Goal: Task Accomplishment & Management: Manage account settings

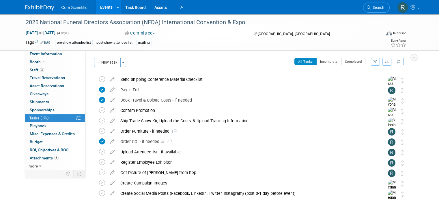
click at [42, 11] on div "Core Scientific Events Add Event Bulk Upload Events Shareable Event Boards Rece…" at bounding box center [219, 7] width 388 height 14
click at [42, 7] on img at bounding box center [39, 8] width 29 height 6
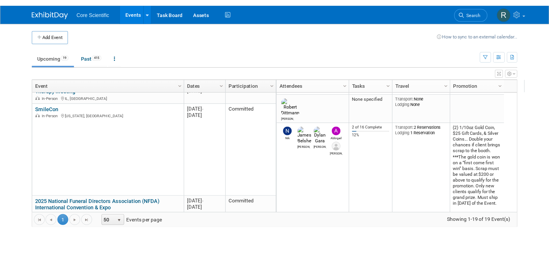
scroll to position [242, 0]
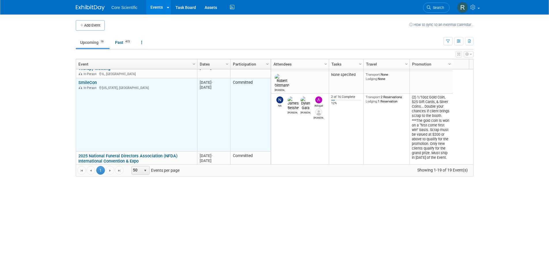
click at [93, 81] on link "SmileCon" at bounding box center [87, 82] width 18 height 5
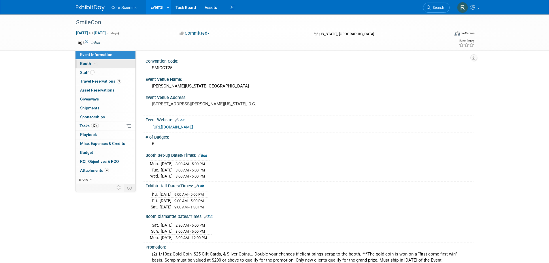
click at [89, 66] on link "Booth" at bounding box center [106, 63] width 60 height 9
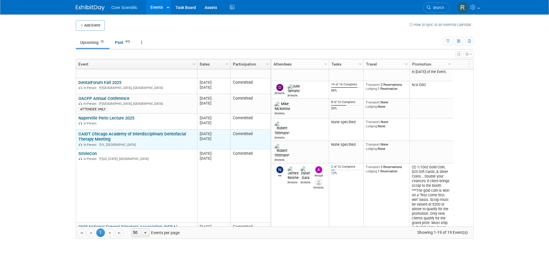
scroll to position [242, 0]
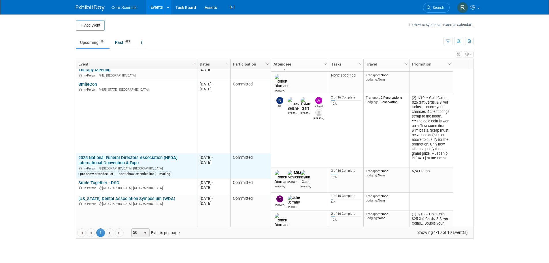
click at [119, 156] on link "2025 National Funeral Directors Association (NFDA) International Convention & E…" at bounding box center [127, 160] width 99 height 11
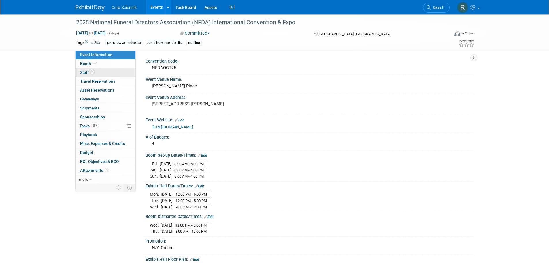
click at [105, 70] on link "3 Staff 3" at bounding box center [106, 72] width 60 height 9
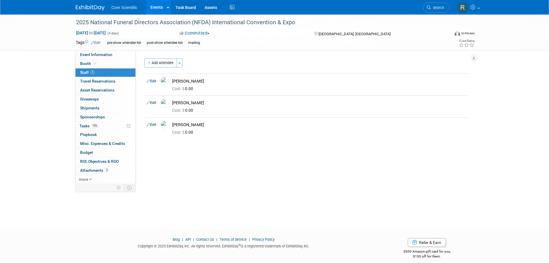
drag, startPoint x: 164, startPoint y: 175, endPoint x: 167, endPoint y: 171, distance: 5.4
click at [166, 172] on div "Convention Code: NFDAOCT25 Event Venue Name: McCormick Place Event Venue Addres…" at bounding box center [305, 116] width 338 height 133
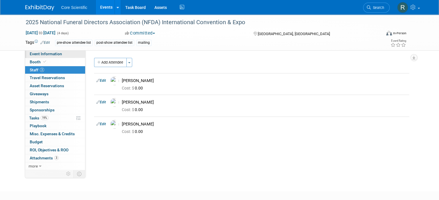
click at [37, 53] on span "Event Information" at bounding box center [46, 54] width 32 height 5
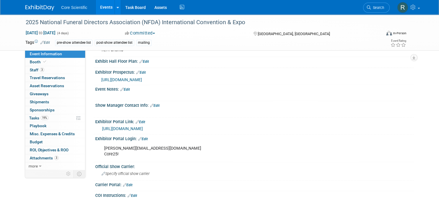
scroll to position [231, 0]
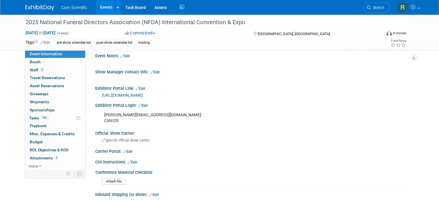
click at [143, 93] on link "https://nfda25.exh.mapyourshow.com/7_0/main/default" at bounding box center [122, 95] width 41 height 5
click at [42, 120] on span "Tasks 19%" at bounding box center [38, 118] width 19 height 5
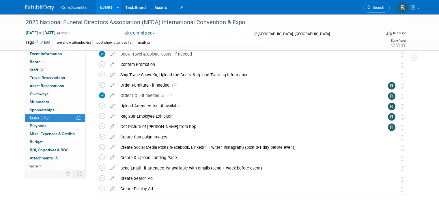
scroll to position [75, 0]
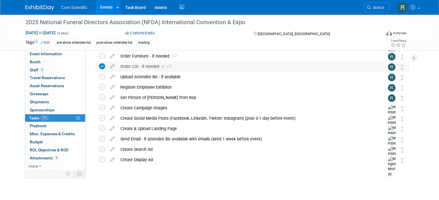
click at [163, 64] on div "Order COI - if needed 1" at bounding box center [246, 67] width 259 height 10
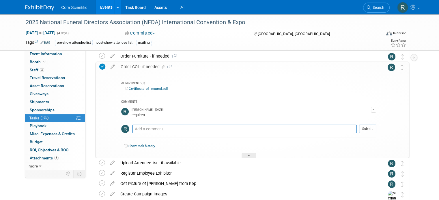
click at [163, 64] on div "Order COI - if needed 1" at bounding box center [247, 67] width 258 height 10
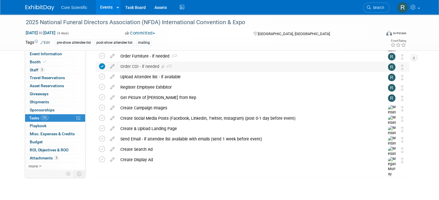
click at [165, 67] on span "1" at bounding box center [168, 67] width 6 height 4
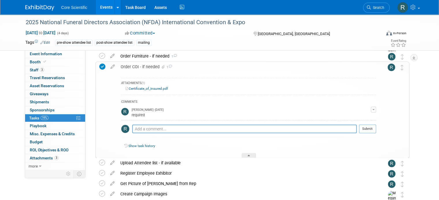
click at [156, 88] on link "Certificate_of_Insured.pdf" at bounding box center [146, 89] width 42 height 4
click at [51, 135] on span "Misc. Expenses & Credits 0" at bounding box center [52, 134] width 45 height 5
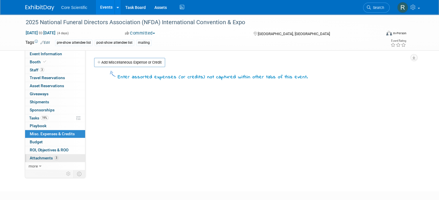
click at [56, 155] on link "3 Attachments 3" at bounding box center [55, 159] width 60 height 8
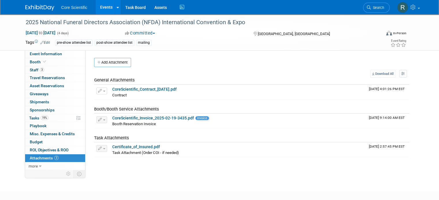
click at [161, 161] on div "Convention Code: NFDAOCT25 Event Venue Name: McCormick Place Edit" at bounding box center [249, 110] width 328 height 120
click at [50, 49] on div "2025 National Funeral Directors Association (NFDA) International Convention & E…" at bounding box center [219, 32] width 397 height 36
click at [49, 57] on link "Event Information" at bounding box center [55, 54] width 60 height 8
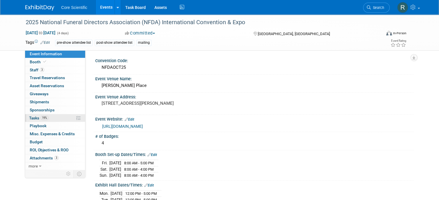
click at [56, 116] on link "19% Tasks 19%" at bounding box center [55, 118] width 60 height 8
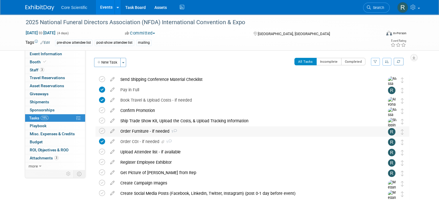
click at [172, 132] on div "Order Furniture - if needed 1" at bounding box center [246, 132] width 259 height 10
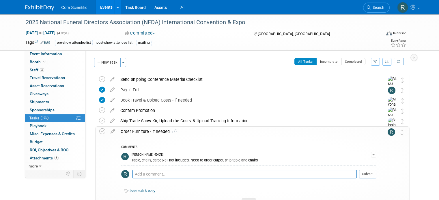
click at [376, 154] on button "button" at bounding box center [373, 155] width 5 height 6
click at [132, 133] on div "Order Furniture - if needed 1" at bounding box center [247, 132] width 258 height 10
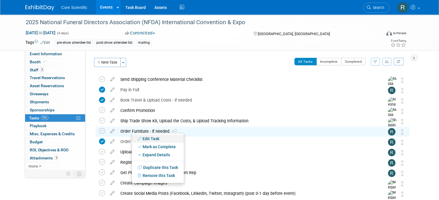
click at [149, 141] on link "Edit Task" at bounding box center [158, 139] width 52 height 8
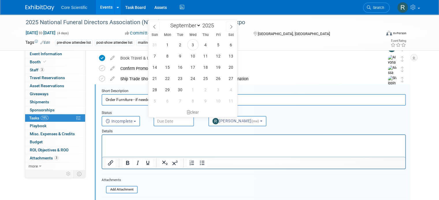
click at [171, 119] on input "text" at bounding box center [173, 121] width 40 height 10
click at [231, 26] on icon at bounding box center [231, 27] width 4 height 4
select select "9"
click at [221, 42] on span "3" at bounding box center [218, 44] width 11 height 11
type input "Oct 3, 2025"
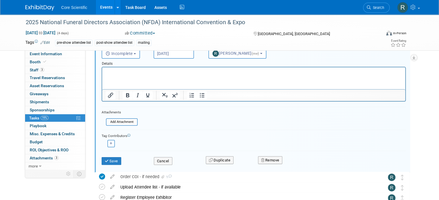
scroll to position [157, 0]
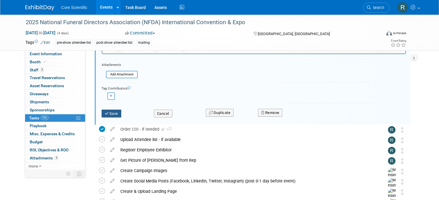
click at [109, 112] on button "Save" at bounding box center [112, 114] width 20 height 8
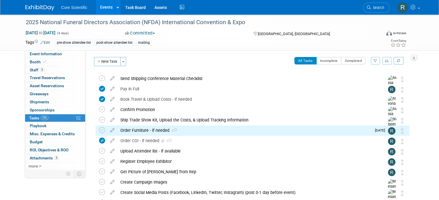
scroll to position [0, 0]
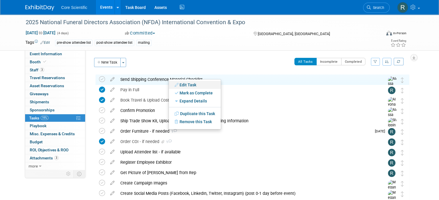
click at [180, 85] on link "Edit Task" at bounding box center [195, 85] width 52 height 8
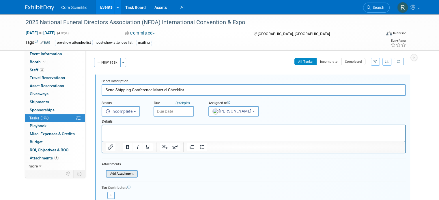
click at [123, 171] on input "file" at bounding box center [107, 174] width 59 height 6
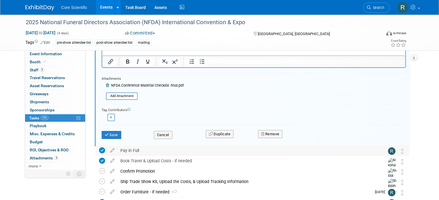
scroll to position [87, 0]
click at [108, 134] on button "Save" at bounding box center [112, 134] width 20 height 8
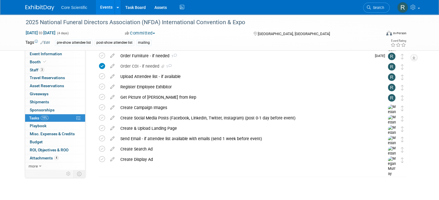
scroll to position [75, 0]
click at [60, 55] on link "Event Information" at bounding box center [55, 54] width 60 height 8
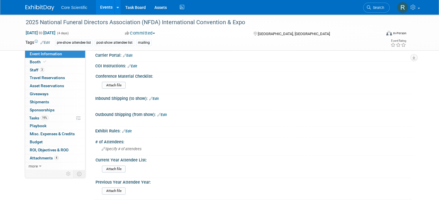
scroll to position [325, 0]
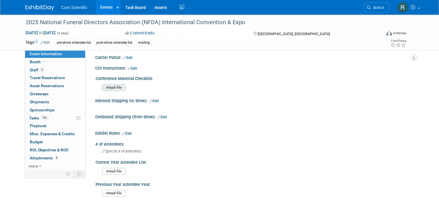
click at [98, 85] on input "file" at bounding box center [86, 88] width 78 height 7
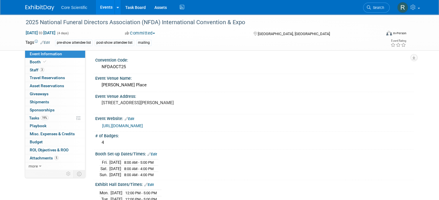
scroll to position [0, 0]
click at [54, 62] on link "Booth" at bounding box center [55, 62] width 60 height 8
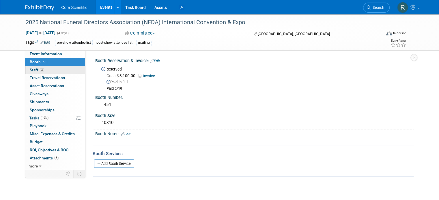
click at [57, 72] on link "3 Staff 3" at bounding box center [55, 70] width 60 height 8
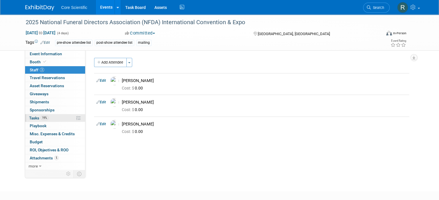
click at [56, 117] on link "19% Tasks 19%" at bounding box center [55, 118] width 60 height 8
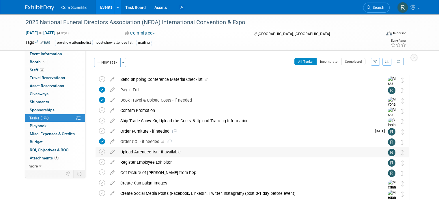
click at [137, 151] on div "Upload Attendee list - if available" at bounding box center [246, 152] width 259 height 10
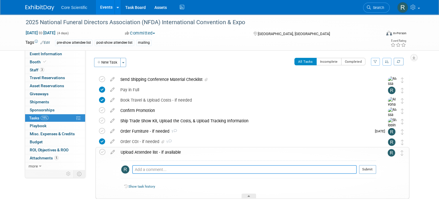
click at [139, 169] on textarea at bounding box center [244, 170] width 224 height 9
click at [231, 168] on textarea "pre" at bounding box center [244, 170] width 224 height 8
click at [180, 168] on textarea "pre attendee list available, $9/29" at bounding box center [244, 170] width 224 height 8
click at [189, 168] on textarea "pre attendee list available, 9/29" at bounding box center [244, 170] width 224 height 8
type textarea "pre attendee list available, 9/29. Post attendee list available 11/4"
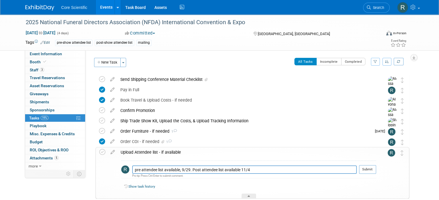
click at [382, 188] on td at bounding box center [382, 173] width 12 height 51
click at [373, 172] on button "Submit" at bounding box center [367, 170] width 17 height 9
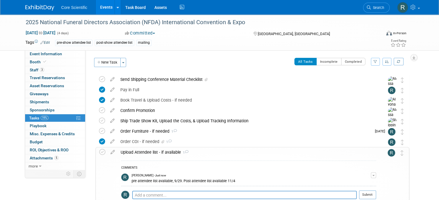
click at [163, 155] on div "Upload Attendee list - if available 1" at bounding box center [247, 153] width 258 height 10
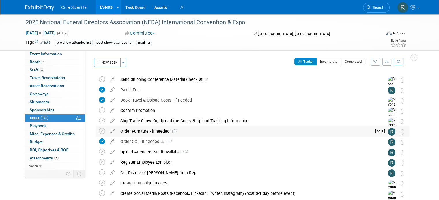
click at [173, 131] on icon at bounding box center [175, 130] width 4 height 3
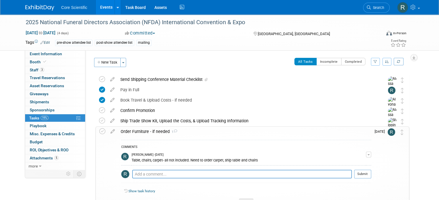
click at [173, 131] on icon at bounding box center [175, 131] width 4 height 3
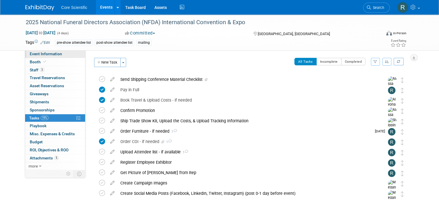
click at [65, 56] on link "Event Information" at bounding box center [55, 54] width 60 height 8
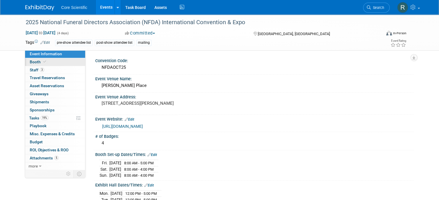
click at [47, 63] on link "Booth" at bounding box center [55, 62] width 60 height 8
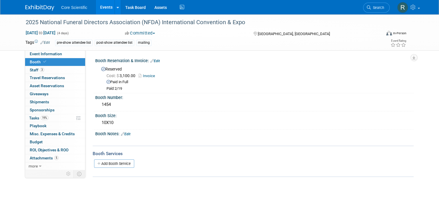
click at [47, 58] on link "Booth" at bounding box center [55, 62] width 60 height 8
click at [55, 118] on link "19% Tasks 19%" at bounding box center [55, 118] width 60 height 8
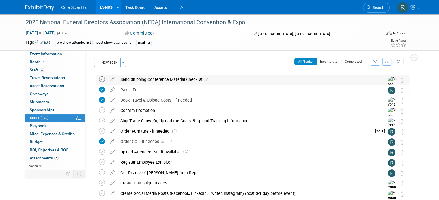
click at [99, 80] on icon at bounding box center [102, 79] width 6 height 6
drag, startPoint x: 52, startPoint y: 52, endPoint x: 58, endPoint y: 54, distance: 6.5
click at [52, 52] on link "Event Information" at bounding box center [55, 54] width 60 height 8
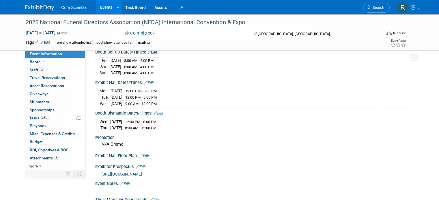
scroll to position [115, 0]
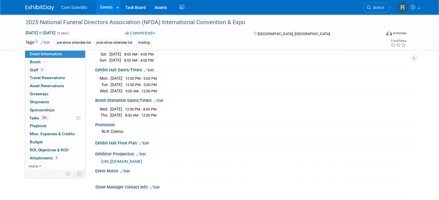
click at [143, 142] on link "Edit" at bounding box center [144, 144] width 10 height 4
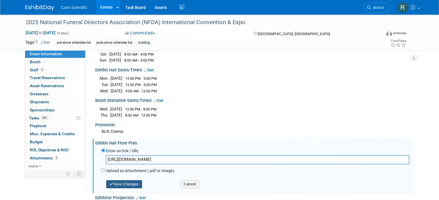
type input "https://nfda25.mapyourshow.com/8_0/exhview/index.cfm"
click at [132, 182] on button "Save Changes" at bounding box center [124, 185] width 36 height 8
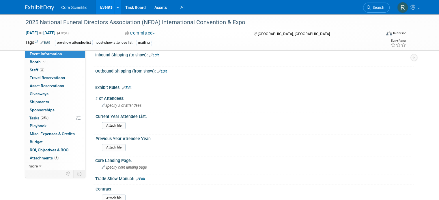
scroll to position [375, 0]
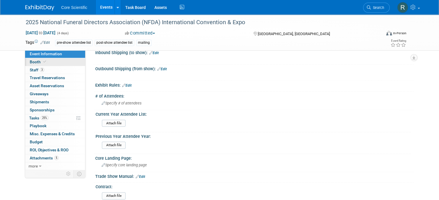
click at [44, 59] on link "Booth" at bounding box center [55, 62] width 60 height 8
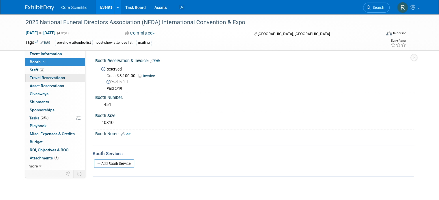
click at [46, 76] on span "Travel Reservations 0" at bounding box center [47, 78] width 35 height 5
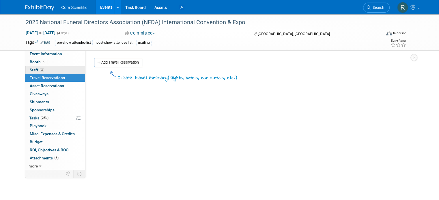
click at [48, 67] on link "3 Staff 3" at bounding box center [55, 70] width 60 height 8
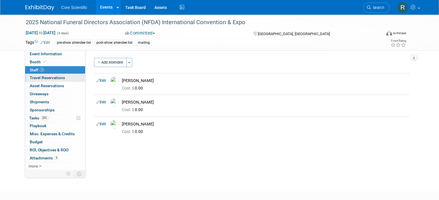
click at [48, 77] on span "Travel Reservations 0" at bounding box center [47, 78] width 35 height 5
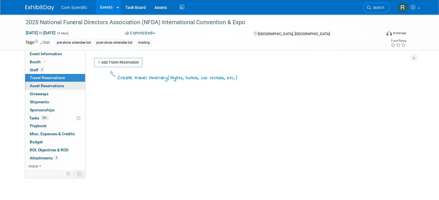
click at [48, 84] on span "Asset Reservations 0" at bounding box center [47, 86] width 34 height 5
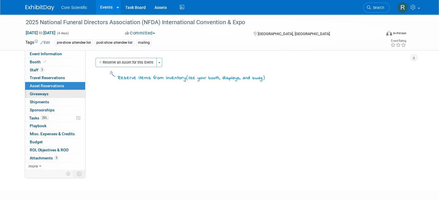
click at [47, 94] on link "0 Giveaways 0" at bounding box center [55, 94] width 60 height 8
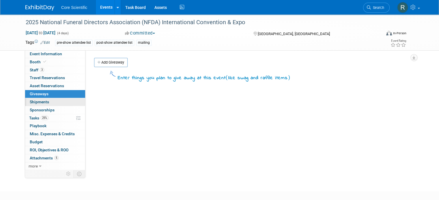
click at [45, 103] on link "0 Shipments 0" at bounding box center [55, 102] width 60 height 8
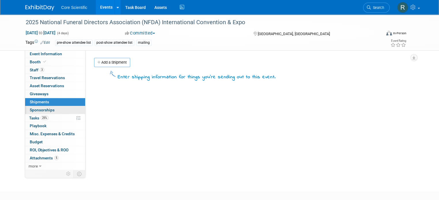
click at [45, 111] on span "Sponsorships 0" at bounding box center [42, 110] width 25 height 5
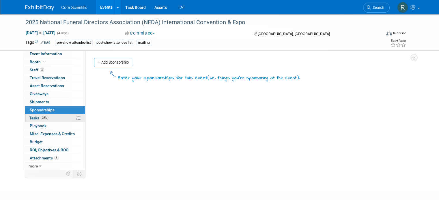
click at [45, 119] on link "25% Tasks 25%" at bounding box center [55, 118] width 60 height 8
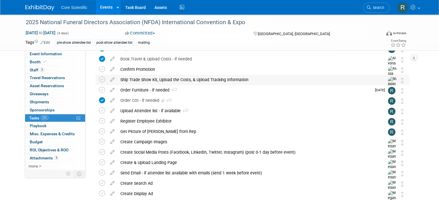
scroll to position [58, 0]
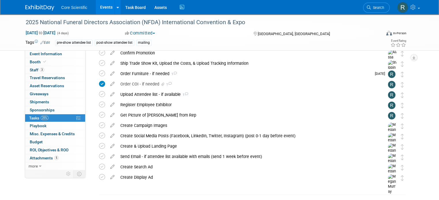
click at [31, 8] on img at bounding box center [39, 8] width 29 height 6
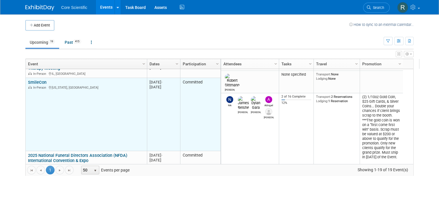
scroll to position [311, 0]
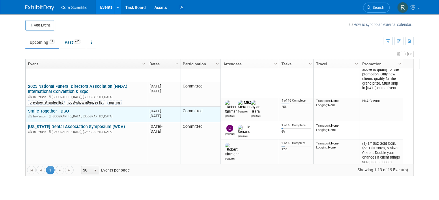
click at [55, 109] on link "Smile Together - DSO" at bounding box center [48, 111] width 41 height 5
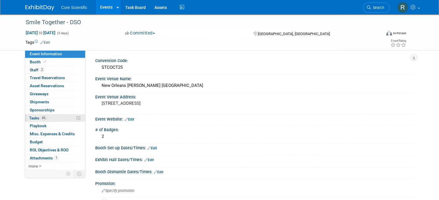
click at [50, 119] on link "6% Tasks 6%" at bounding box center [55, 118] width 60 height 8
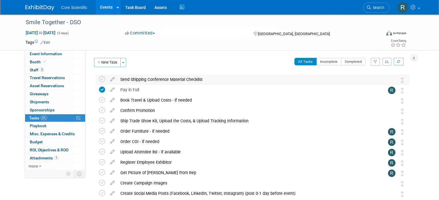
click at [146, 82] on div "Send Shipping Conference Material Checklist" at bounding box center [246, 80] width 259 height 10
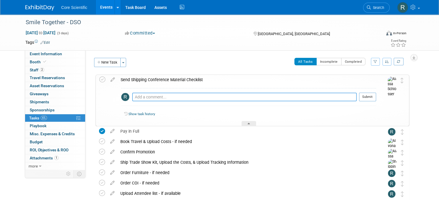
click at [151, 98] on textarea at bounding box center [244, 97] width 224 height 9
type textarea "DSO show, not needed"
click at [366, 93] on button "Submit" at bounding box center [367, 97] width 17 height 9
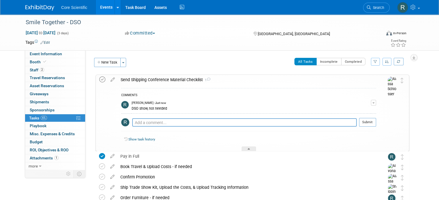
click at [99, 80] on icon at bounding box center [102, 80] width 6 height 6
click at [214, 63] on div "All Tasks Incomplete Completed Filter by Assignee -- Select Assignee -- All una…" at bounding box center [269, 64] width 280 height 12
click at [217, 76] on div "Send Shipping Conference Material Checklist 1" at bounding box center [247, 80] width 258 height 10
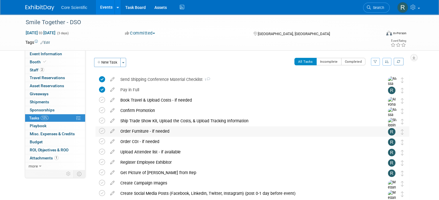
click at [136, 131] on div "Order Furniture - if needed" at bounding box center [246, 132] width 259 height 10
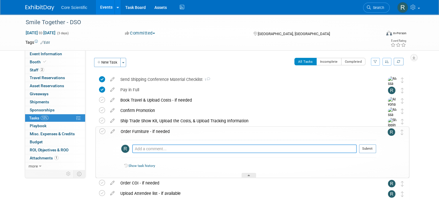
click at [141, 148] on textarea at bounding box center [244, 149] width 224 height 9
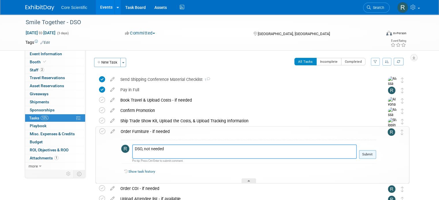
type textarea "DSO, not needed"
click at [365, 151] on button "Submit" at bounding box center [367, 155] width 17 height 9
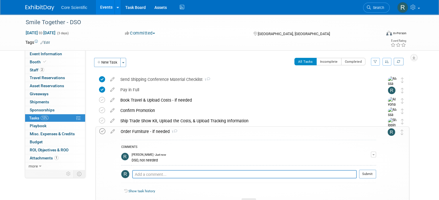
click at [100, 132] on icon at bounding box center [102, 132] width 6 height 6
click at [140, 135] on div "Order Furniture - if needed 1" at bounding box center [247, 132] width 258 height 10
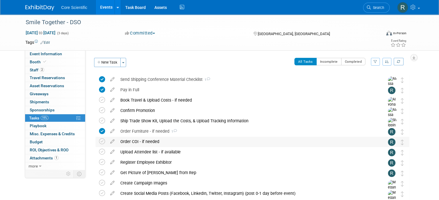
click at [159, 143] on div "Order COI - if needed" at bounding box center [246, 142] width 259 height 10
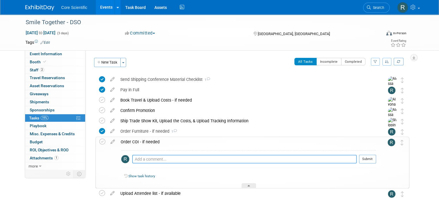
click at [160, 162] on textarea at bounding box center [244, 159] width 224 height 9
type textarea "DSO show, not needed"
click at [369, 159] on button "Submit" at bounding box center [367, 159] width 17 height 9
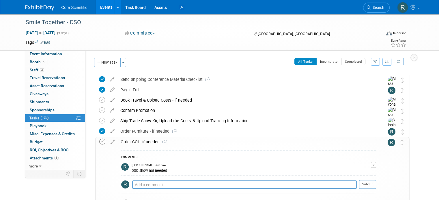
click at [99, 142] on icon at bounding box center [102, 142] width 6 height 6
click at [163, 144] on div "Order COI - if needed 1" at bounding box center [247, 142] width 258 height 10
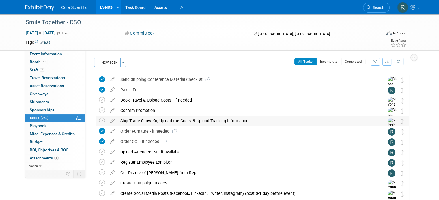
click at [135, 119] on div "Ship Trade Show Kit, Upload the Costs, & Upload Tracking Information" at bounding box center [246, 121] width 259 height 10
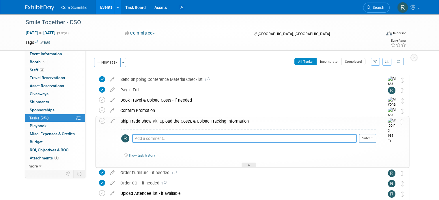
click at [186, 141] on textarea at bounding box center [244, 138] width 224 height 9
type textarea "DSO show, not needed"
click at [99, 122] on icon at bounding box center [102, 121] width 6 height 6
click at [186, 57] on div "Convention Code: STCOCT25 Event Venue Name: New Orleans Ernest N. Morial Conven…" at bounding box center [249, 110] width 328 height 120
click at [134, 120] on div "Ship Trade Show Kit, Upload the Costs, & Upload Tracking Information" at bounding box center [247, 122] width 258 height 10
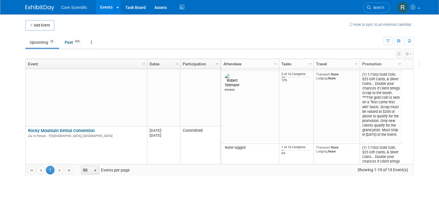
scroll to position [346, 0]
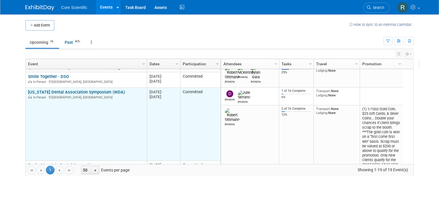
click at [73, 92] on link "[US_STATE] Dental Association Symposium (WDA)" at bounding box center [76, 92] width 97 height 5
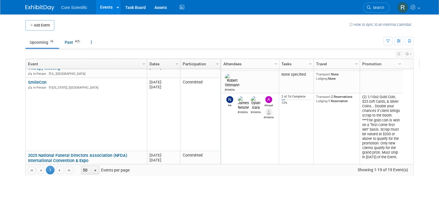
scroll to position [311, 0]
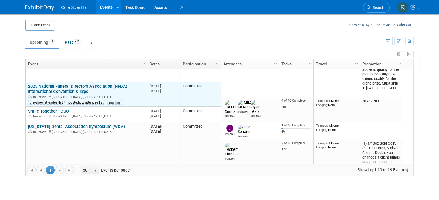
click at [53, 91] on link "2025 National Funeral Directors Association (NFDA) International Convention & E…" at bounding box center [77, 89] width 99 height 11
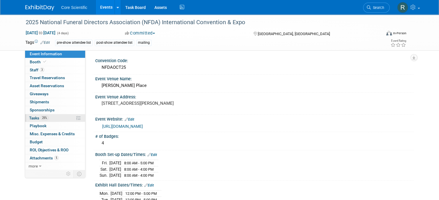
click at [56, 117] on link "25% Tasks 25%" at bounding box center [55, 118] width 60 height 8
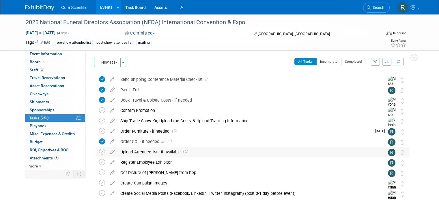
click at [184, 151] on icon at bounding box center [186, 151] width 4 height 3
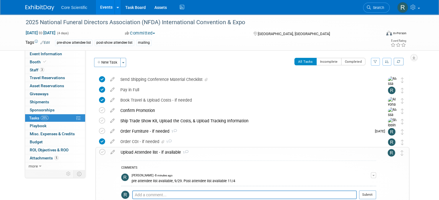
click at [185, 151] on icon at bounding box center [187, 152] width 4 height 3
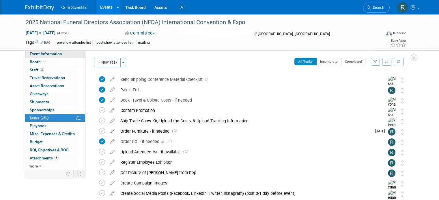
click at [41, 55] on span "Event Information" at bounding box center [46, 54] width 32 height 5
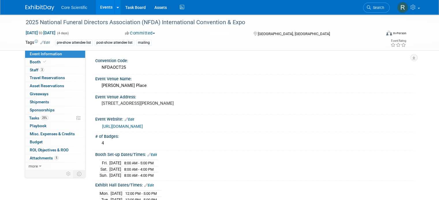
click at [143, 127] on link "[URL][DOMAIN_NAME]" at bounding box center [122, 126] width 41 height 5
click at [127, 118] on link "Edit" at bounding box center [130, 120] width 10 height 4
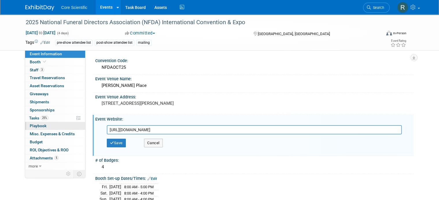
drag, startPoint x: 213, startPoint y: 129, endPoint x: 68, endPoint y: 126, distance: 145.1
type input "https://suppliers.nfda.org/Exhibit/Become-an-Exhibitor"
click at [119, 141] on button "Save" at bounding box center [116, 143] width 19 height 9
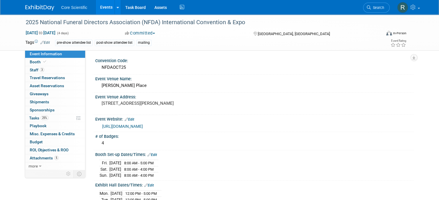
click at [39, 9] on img at bounding box center [39, 8] width 29 height 6
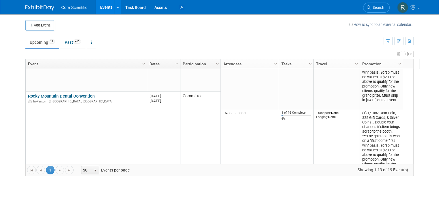
scroll to position [346, 0]
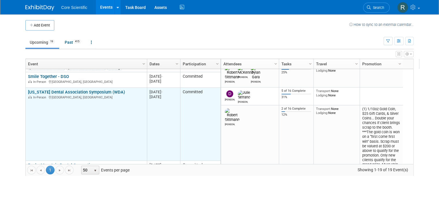
click at [57, 93] on link "[US_STATE] Dental Association Symposium (WDA)" at bounding box center [76, 92] width 97 height 5
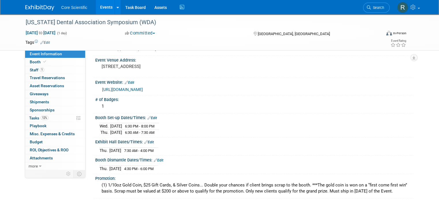
scroll to position [144, 0]
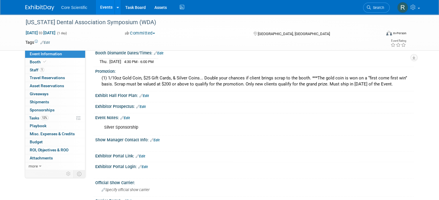
click at [120, 116] on link "Edit" at bounding box center [125, 118] width 10 height 4
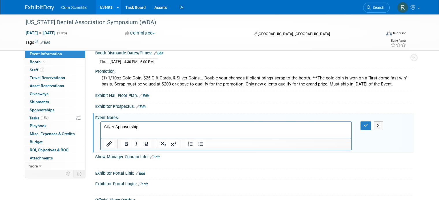
scroll to position [0, 0]
click at [154, 130] on html "Silver Sponsorship" at bounding box center [226, 126] width 250 height 8
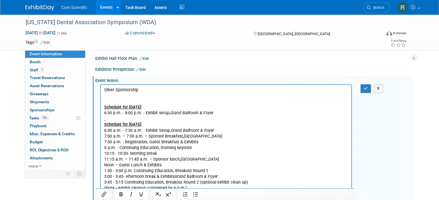
click at [128, 89] on p "Silver Sponsorship" at bounding box center [226, 90] width 244 height 6
click at [129, 89] on p "Silver Sponsorship" at bounding box center [226, 90] width 244 height 6
click at [120, 196] on icon "Bold" at bounding box center [120, 194] width 7 height 7
click at [300, 114] on p "6:30 p.m. - 8:00 p.m. - Exhibit setup, Grand Ballroom & Foyer" at bounding box center [226, 113] width 244 height 6
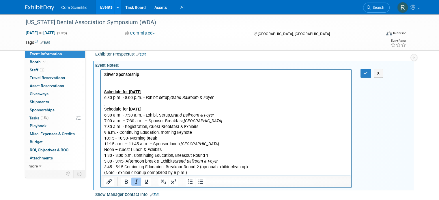
scroll to position [210, 0]
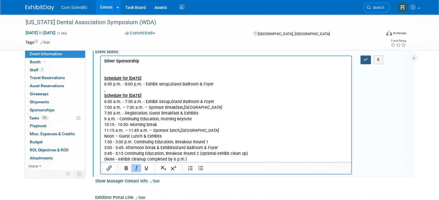
click at [367, 58] on icon "button" at bounding box center [365, 60] width 4 height 4
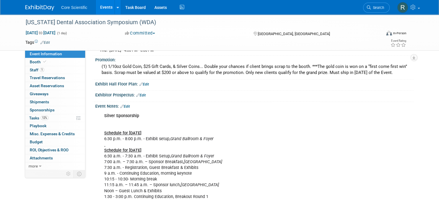
scroll to position [153, 0]
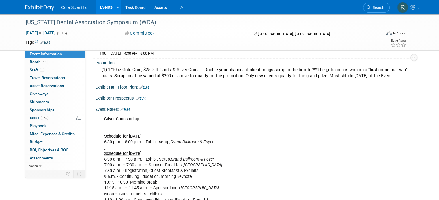
click at [122, 108] on link "Edit" at bounding box center [125, 110] width 10 height 4
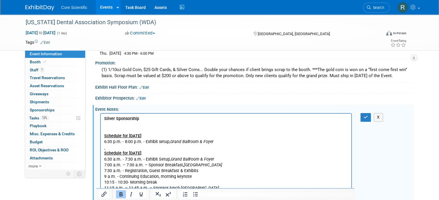
scroll to position [239, 0]
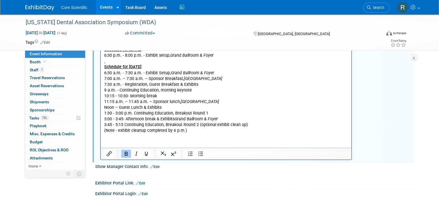
click at [200, 132] on p "Silver Sponsorship Schedule for Wednesday, Nov. 12, 2025 6:30 p.m. - 8:00 p.m. …" at bounding box center [226, 82] width 244 height 104
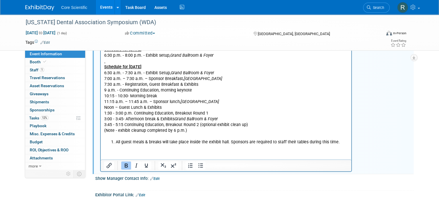
click at [116, 142] on li "All guest meals & breaks will take place inside the exhibit hall. Sponsors are …" at bounding box center [232, 143] width 232 height 6
click at [42, 60] on span at bounding box center [44, 62] width 5 height 4
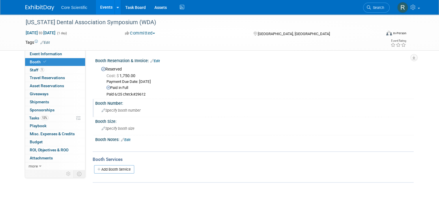
click at [129, 106] on div "Specify booth number" at bounding box center [254, 110] width 309 height 9
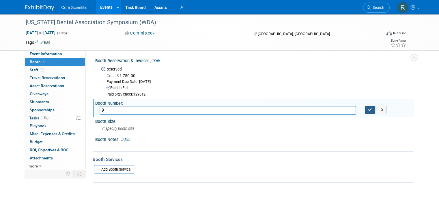
type input "9"
click at [371, 111] on icon "button" at bounding box center [370, 110] width 4 height 4
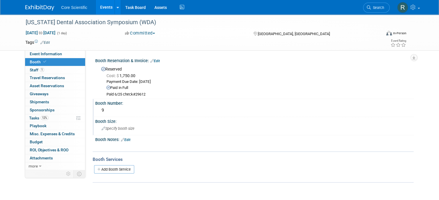
click at [153, 124] on div "Specify booth size" at bounding box center [254, 128] width 309 height 9
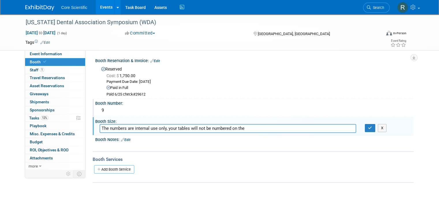
click at [294, 120] on div "Booth Size:" at bounding box center [254, 120] width 318 height 7
click at [277, 127] on input "The numbers are internal use only, your tables will not be numbered on the" at bounding box center [228, 128] width 256 height 9
drag, startPoint x: 247, startPoint y: 129, endPoint x: 163, endPoint y: 131, distance: 84.5
click at [163, 131] on input "The numbers are internal use only, your tables will not be numbered on the" at bounding box center [228, 128] width 256 height 9
type input "The numbers are internal use only, not shared with attendees"
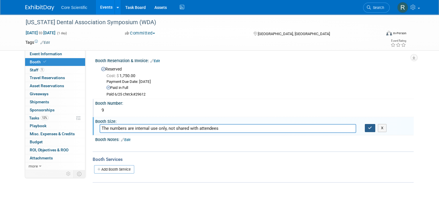
click at [370, 127] on button "button" at bounding box center [370, 128] width 10 height 8
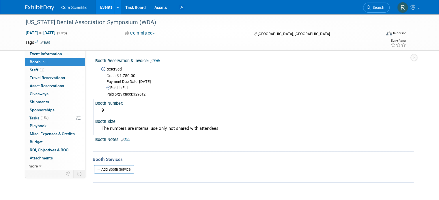
click at [129, 125] on div "The numbers are internal use only, not shared with attendees" at bounding box center [254, 128] width 309 height 9
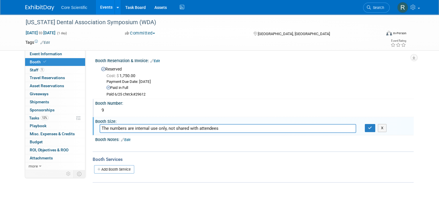
click at [129, 125] on input "The numbers are internal use only, not shared with attendees" at bounding box center [228, 128] width 256 height 9
click at [129, 144] on div at bounding box center [225, 147] width 251 height 6
click at [125, 139] on link "Edit" at bounding box center [126, 140] width 10 height 4
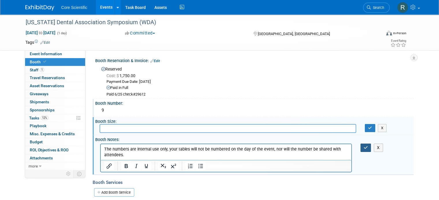
click at [368, 146] on icon "button" at bounding box center [365, 148] width 4 height 4
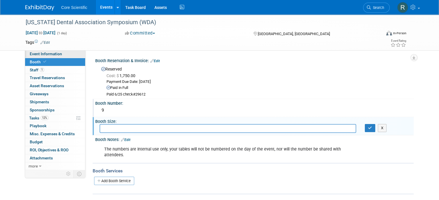
click at [51, 52] on span "Event Information" at bounding box center [46, 54] width 32 height 5
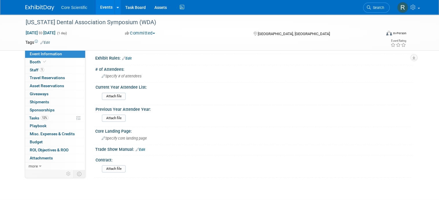
scroll to position [495, 0]
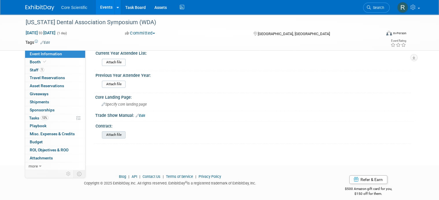
click at [113, 132] on input "file" at bounding box center [86, 135] width 78 height 7
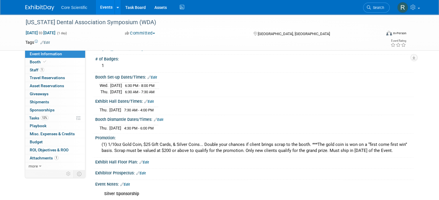
scroll to position [145, 0]
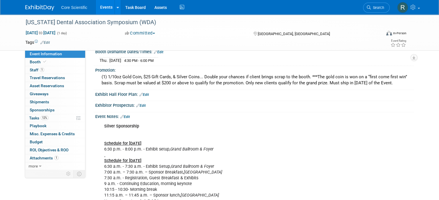
click at [142, 93] on link "Edit" at bounding box center [144, 95] width 10 height 4
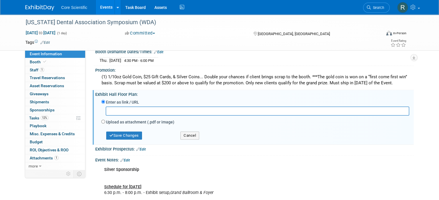
click at [100, 119] on div "Enter as link / URL Upload as attachment (.pdf or image) Select file" at bounding box center [254, 120] width 309 height 44
click at [101, 120] on input "Upload as attachment (.pdf or image)" at bounding box center [103, 122] width 4 height 4
radio input "true"
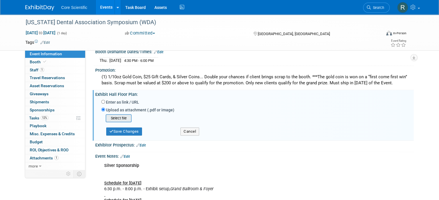
click at [108, 115] on input "file" at bounding box center [96, 118] width 69 height 7
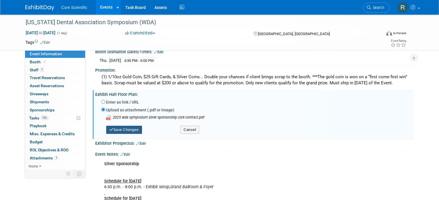
click at [133, 129] on button "Save Changes" at bounding box center [124, 130] width 36 height 8
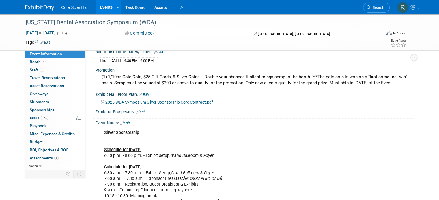
click at [150, 92] on icon at bounding box center [152, 94] width 4 height 4
click at [144, 93] on link "Edit" at bounding box center [144, 95] width 10 height 4
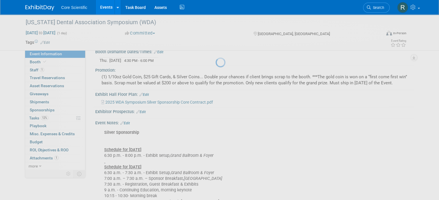
click at [215, 93] on div at bounding box center [219, 100] width 8 height 200
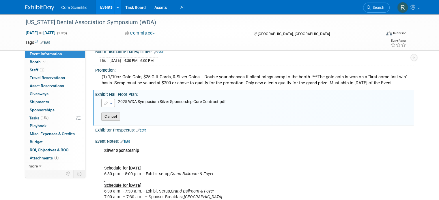
click at [108, 115] on button "Cancel" at bounding box center [110, 117] width 19 height 8
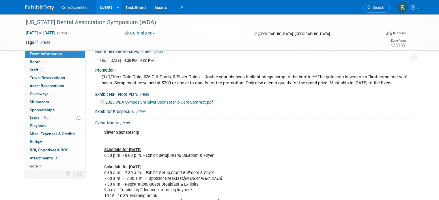
click at [140, 93] on link "Edit" at bounding box center [144, 95] width 10 height 4
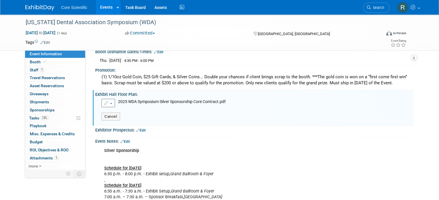
click at [110, 103] on span "button" at bounding box center [111, 103] width 2 height 1
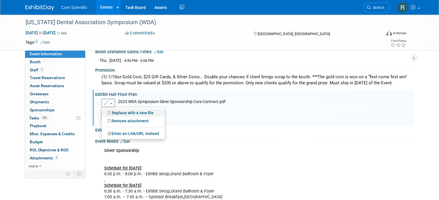
click at [106, 110] on link "Replace with a new file" at bounding box center [133, 113] width 63 height 8
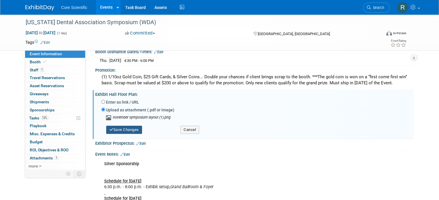
click at [109, 128] on icon "button" at bounding box center [111, 130] width 4 height 4
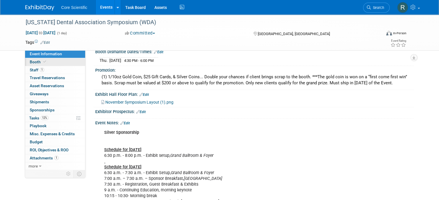
click at [53, 63] on link "Booth" at bounding box center [55, 62] width 60 height 8
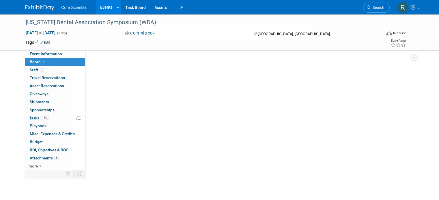
scroll to position [0, 0]
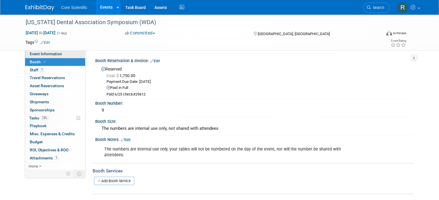
click at [38, 53] on span "Event Information" at bounding box center [46, 54] width 32 height 5
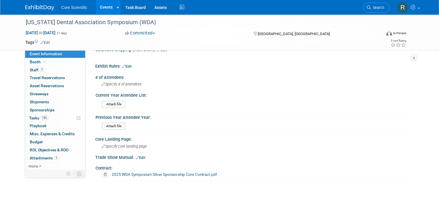
scroll to position [461, 0]
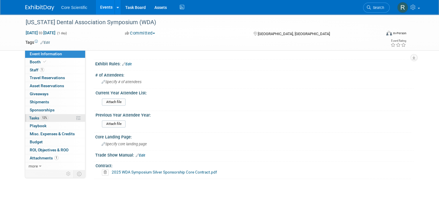
click at [50, 117] on link "12% Tasks 12%" at bounding box center [55, 118] width 60 height 8
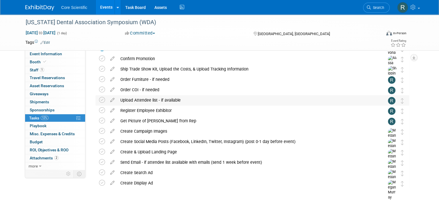
scroll to position [0, 0]
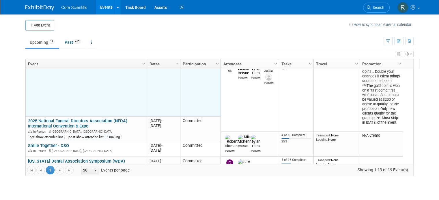
scroll to position [242, 0]
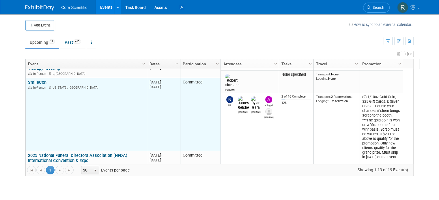
click at [33, 80] on link "SmileCon" at bounding box center [37, 82] width 18 height 5
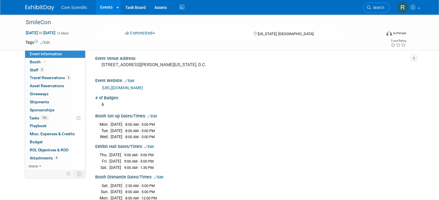
scroll to position [29, 0]
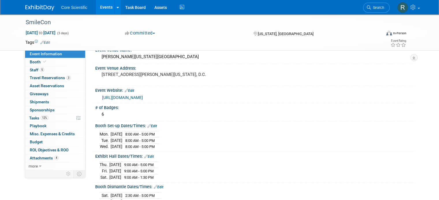
click at [127, 97] on link "[URL][DOMAIN_NAME]" at bounding box center [122, 97] width 41 height 5
click at [41, 5] on img at bounding box center [39, 8] width 29 height 6
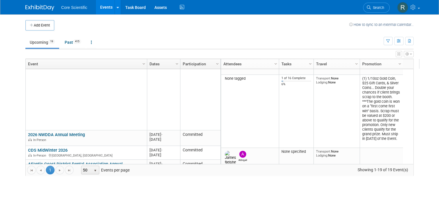
scroll to position [346, 0]
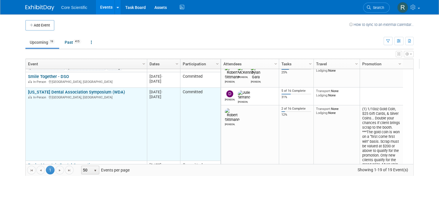
click at [54, 93] on link "[US_STATE] Dental Association Symposium (WDA)" at bounding box center [76, 92] width 97 height 5
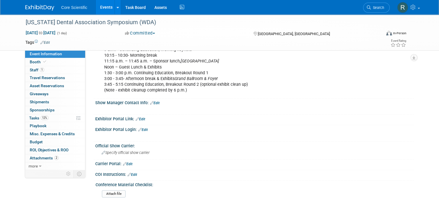
scroll to position [288, 0]
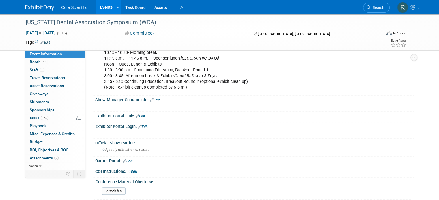
click at [136, 114] on link "Edit" at bounding box center [141, 116] width 10 height 4
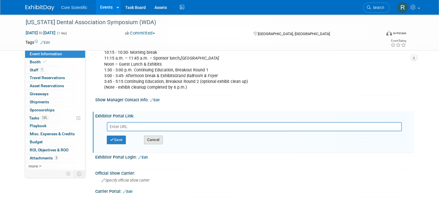
click at [153, 137] on button "Cancel" at bounding box center [153, 140] width 19 height 9
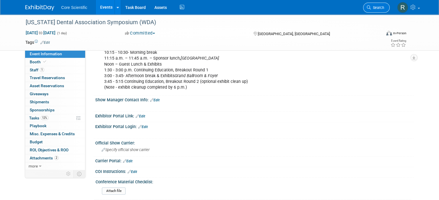
click at [384, 8] on span "Search" at bounding box center [377, 7] width 13 height 4
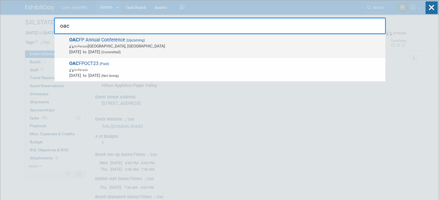
type input "oac"
click at [148, 37] on span "OAC FP Annual Conference (Upcoming) In-Person Niagara-on-the-Lake, Canada Oct 7…" at bounding box center [224, 46] width 315 height 18
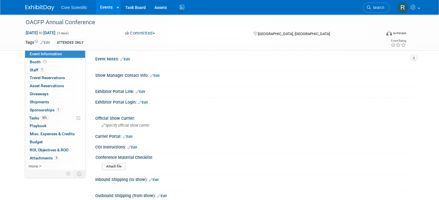
scroll to position [173, 0]
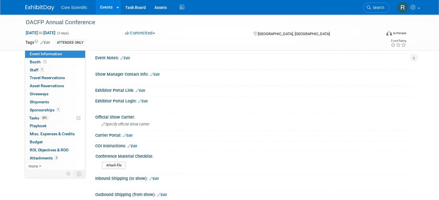
click at [140, 89] on link "Edit" at bounding box center [141, 91] width 10 height 4
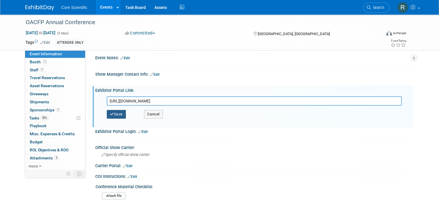
type input "[URL][DOMAIN_NAME]"
click at [115, 112] on button "Save" at bounding box center [116, 114] width 19 height 9
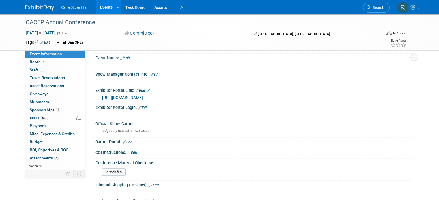
click at [141, 108] on link "Edit" at bounding box center [143, 108] width 10 height 4
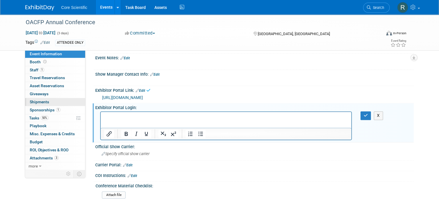
scroll to position [0, 0]
click at [116, 118] on p "Rich Text Area. Press ALT-0 for help." at bounding box center [226, 117] width 244 height 6
click at [142, 122] on p "Password:" at bounding box center [226, 123] width 244 height 6
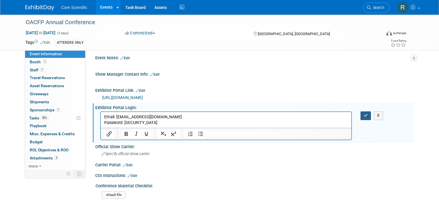
click at [368, 114] on icon "button" at bounding box center [365, 116] width 4 height 4
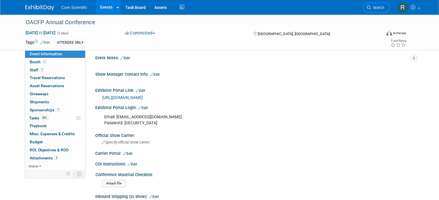
click at [40, 13] on div "Core Scientific Events Add Event Bulk Upload Events Shareable Event Boards Rece…" at bounding box center [219, 7] width 388 height 14
click at [41, 9] on img at bounding box center [39, 8] width 29 height 6
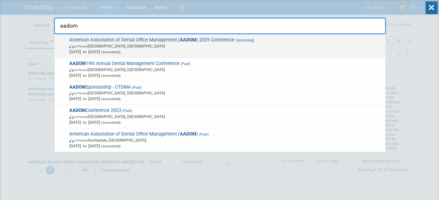
type input "aadom"
click at [219, 52] on span "[DATE] to [DATE] (Committed)" at bounding box center [225, 52] width 313 height 6
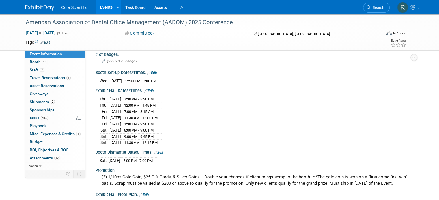
scroll to position [87, 0]
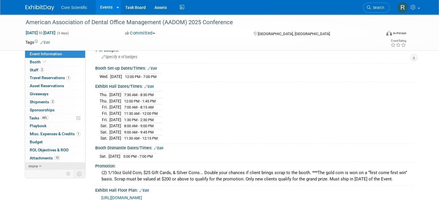
click at [56, 163] on link "more" at bounding box center [55, 167] width 60 height 8
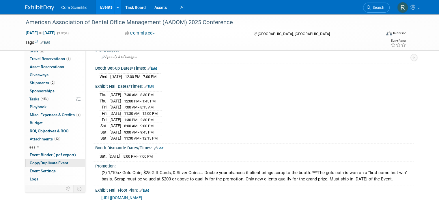
click at [53, 161] on span "Copy/Duplicate Event" at bounding box center [49, 163] width 39 height 5
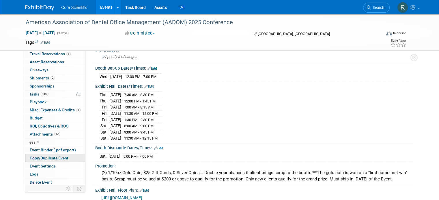
scroll to position [0, 0]
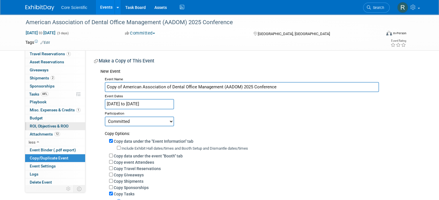
click at [46, 129] on link "0 ROI, Objectives & ROO 0" at bounding box center [55, 127] width 60 height 8
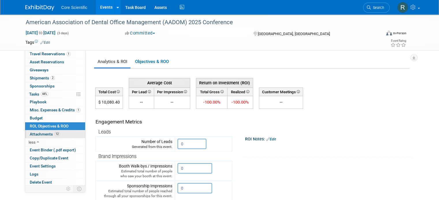
click at [45, 132] on span "Attachments 12" at bounding box center [45, 134] width 30 height 5
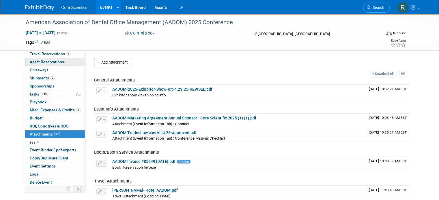
drag, startPoint x: 54, startPoint y: 55, endPoint x: 62, endPoint y: 58, distance: 9.2
click at [54, 55] on span "Travel Reservations 1" at bounding box center [50, 54] width 41 height 5
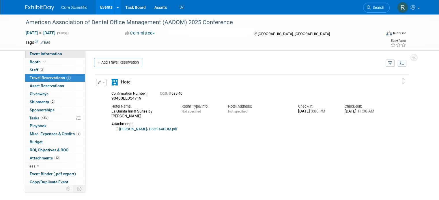
click at [44, 55] on span "Event Information" at bounding box center [46, 54] width 32 height 5
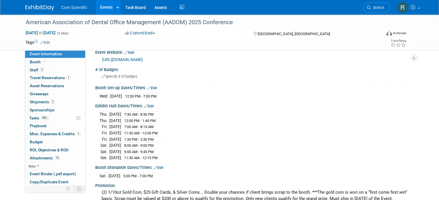
scroll to position [58, 0]
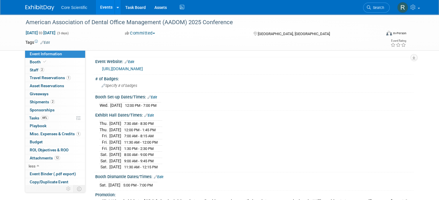
click at [173, 102] on div "[DATE] 12:00 PM - 7:00 PM" at bounding box center [254, 105] width 309 height 8
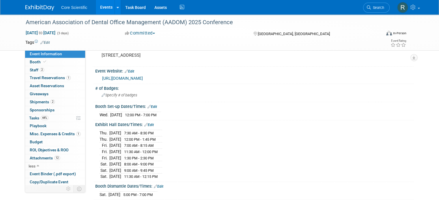
scroll to position [29, 0]
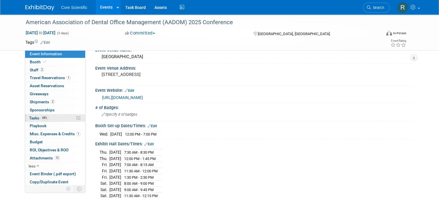
click at [44, 119] on link "44% Tasks 44%" at bounding box center [55, 118] width 60 height 8
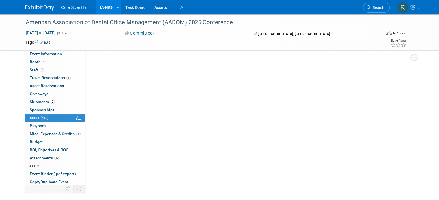
scroll to position [0, 0]
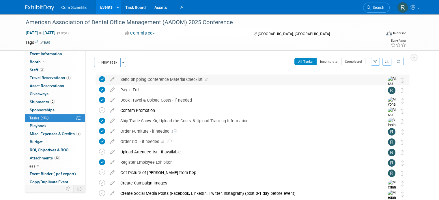
click at [206, 79] on div "Send Shipping Conference Material Checklist" at bounding box center [246, 80] width 259 height 10
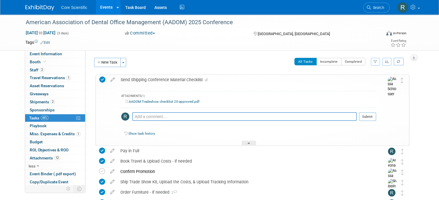
click at [183, 104] on div "AADOM Tradeshow checklist 25-approved.pdf" at bounding box center [248, 101] width 255 height 5
click at [183, 103] on link "AADOM Tradeshow checklist 25-approved.pdf" at bounding box center [162, 102] width 74 height 4
